Goal: Check status: Check status

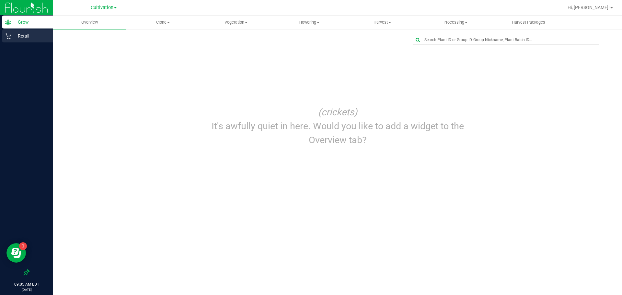
click at [40, 37] on p "Retail" at bounding box center [30, 36] width 39 height 8
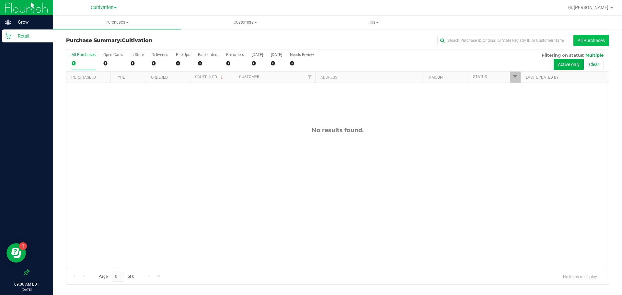
click at [585, 40] on button "All Purchases" at bounding box center [591, 40] width 36 height 11
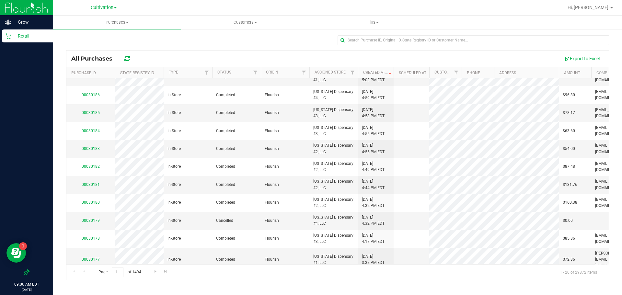
scroll to position [179, 0]
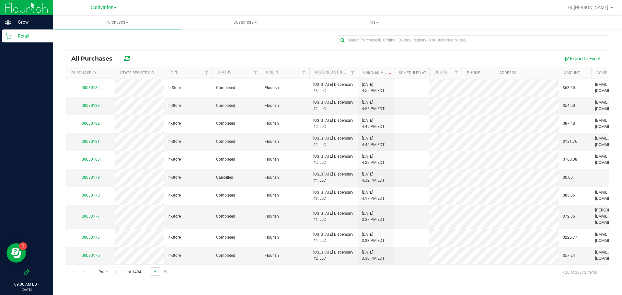
click at [157, 272] on span "Go to the next page" at bounding box center [155, 271] width 5 height 5
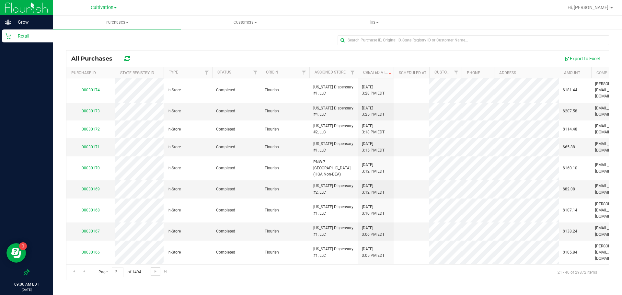
scroll to position [173, 0]
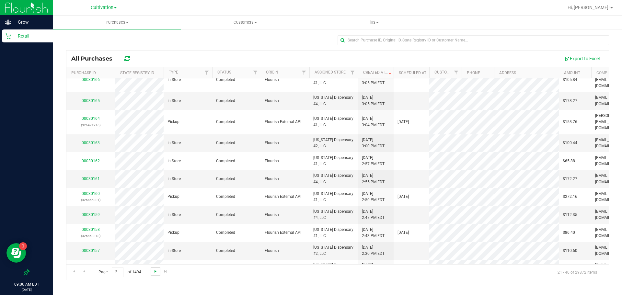
click at [153, 273] on span "Go to the next page" at bounding box center [155, 271] width 5 height 5
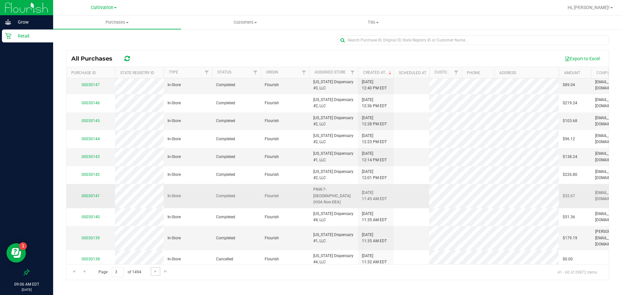
scroll to position [179, 0]
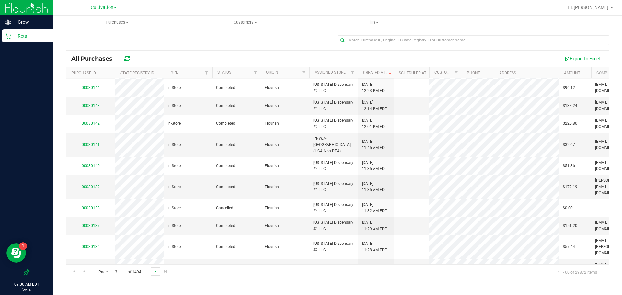
click at [155, 269] on span "Go to the next page" at bounding box center [155, 271] width 5 height 5
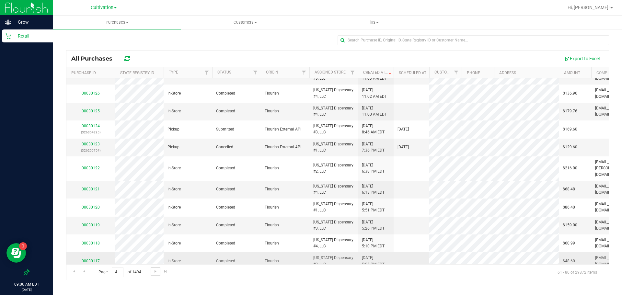
scroll to position [173, 0]
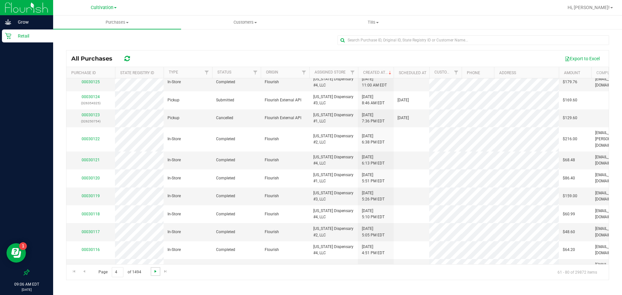
click at [153, 270] on span "Go to the next page" at bounding box center [155, 271] width 5 height 5
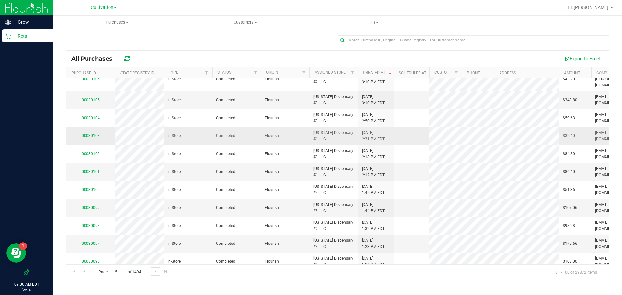
scroll to position [185, 0]
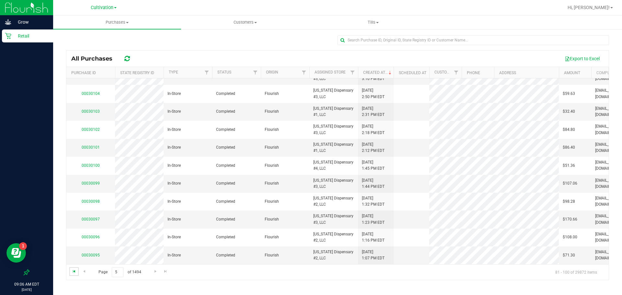
click at [74, 272] on span "Go to the first page" at bounding box center [74, 271] width 5 height 5
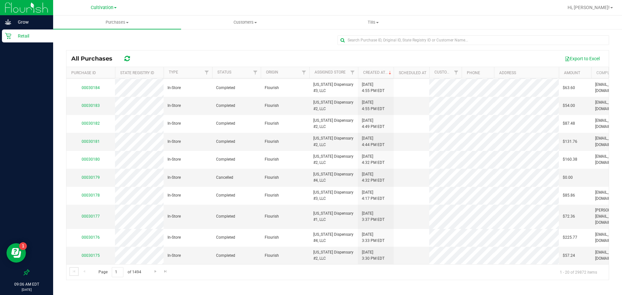
scroll to position [0, 0]
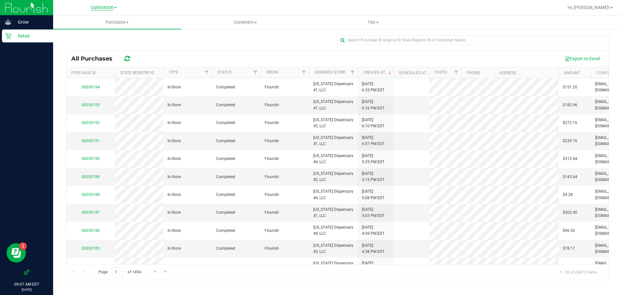
click at [113, 8] on span "Cultivation" at bounding box center [102, 8] width 23 height 6
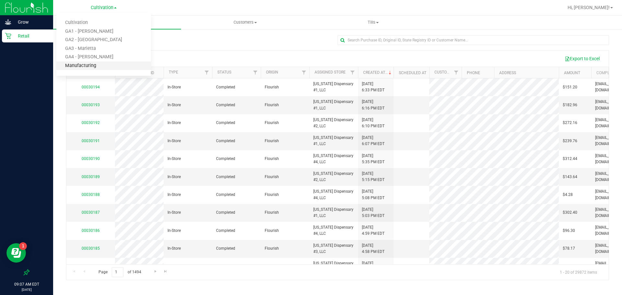
click at [93, 64] on link "Manufacturing" at bounding box center [103, 66] width 95 height 9
